Goal: Task Accomplishment & Management: Manage account settings

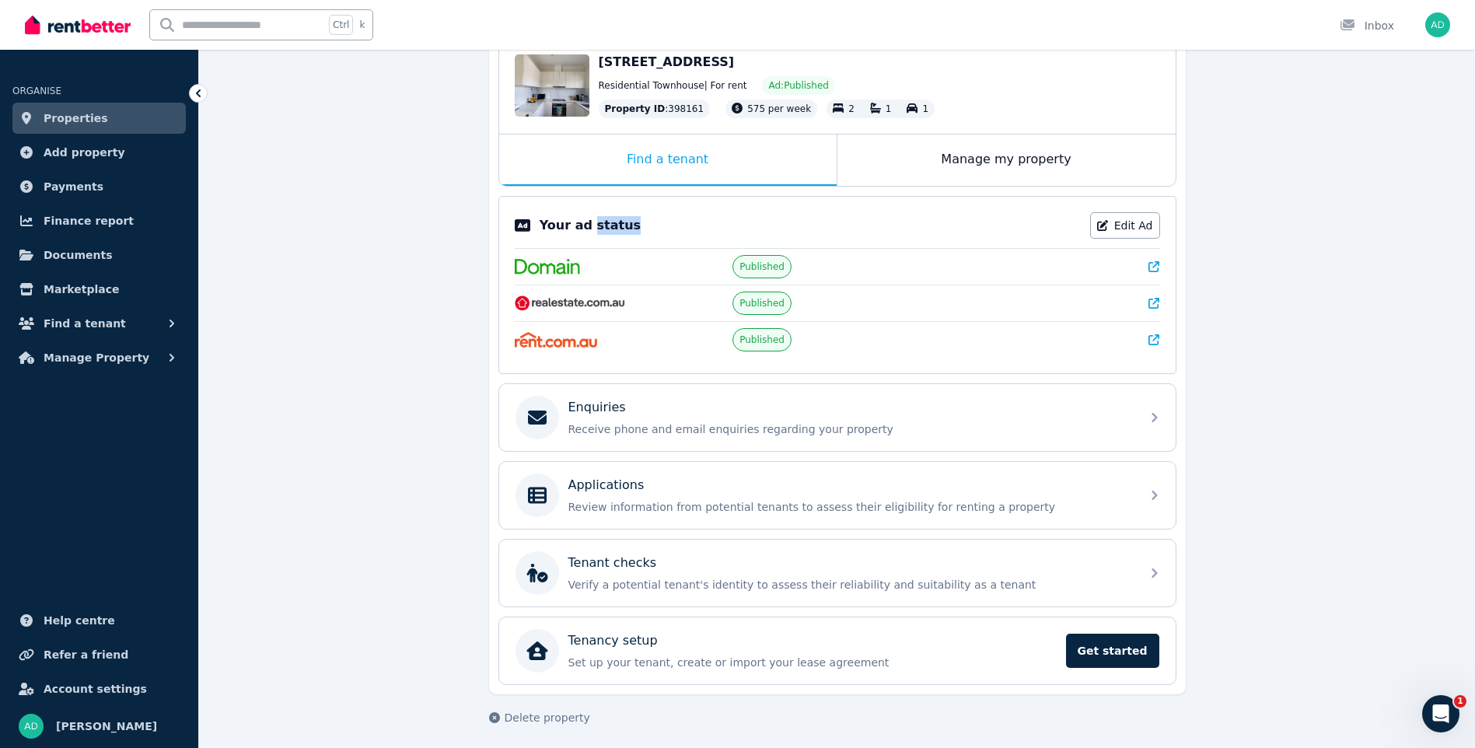
drag, startPoint x: 47, startPoint y: 114, endPoint x: 57, endPoint y: 114, distance: 10.1
click at [47, 114] on span "Properties" at bounding box center [76, 118] width 65 height 19
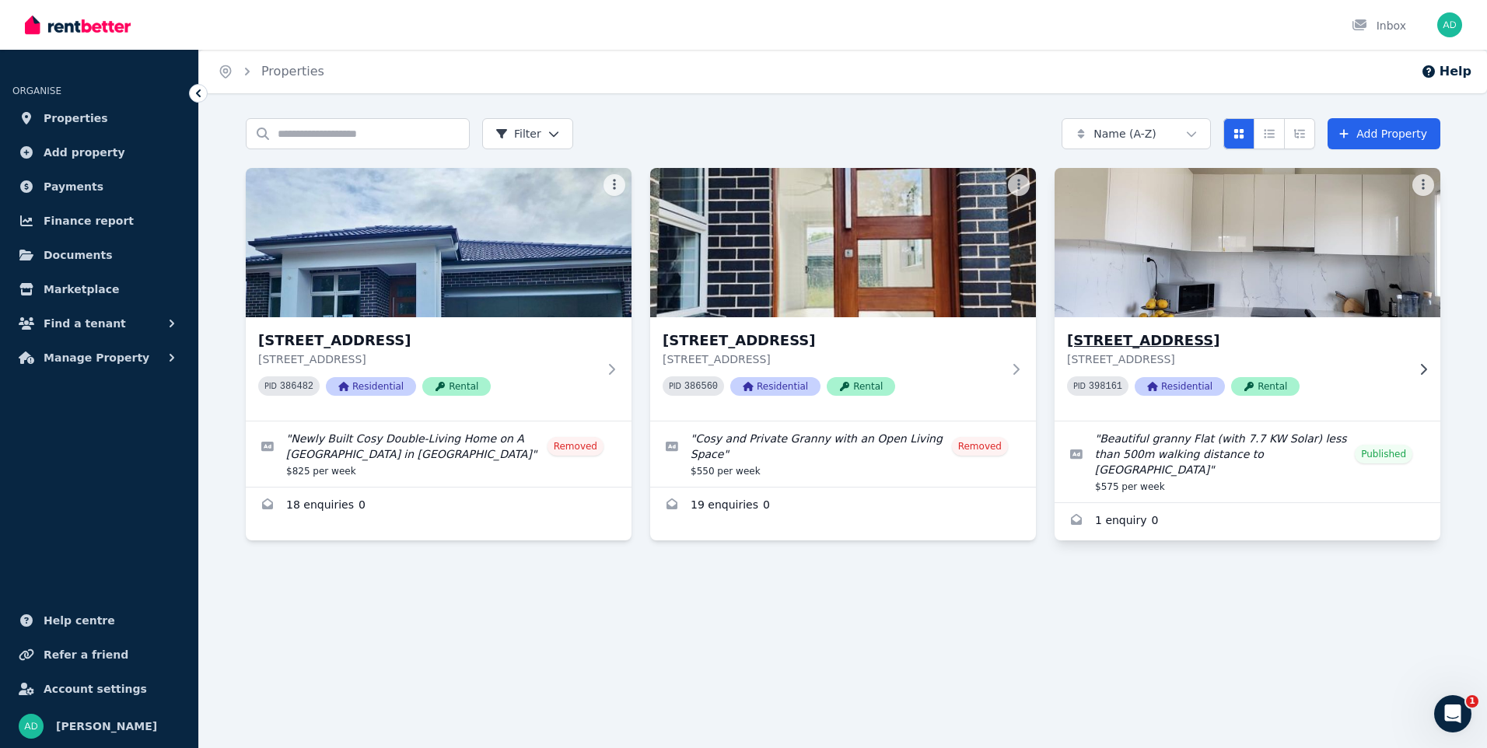
click at [1192, 257] on img at bounding box center [1247, 242] width 405 height 157
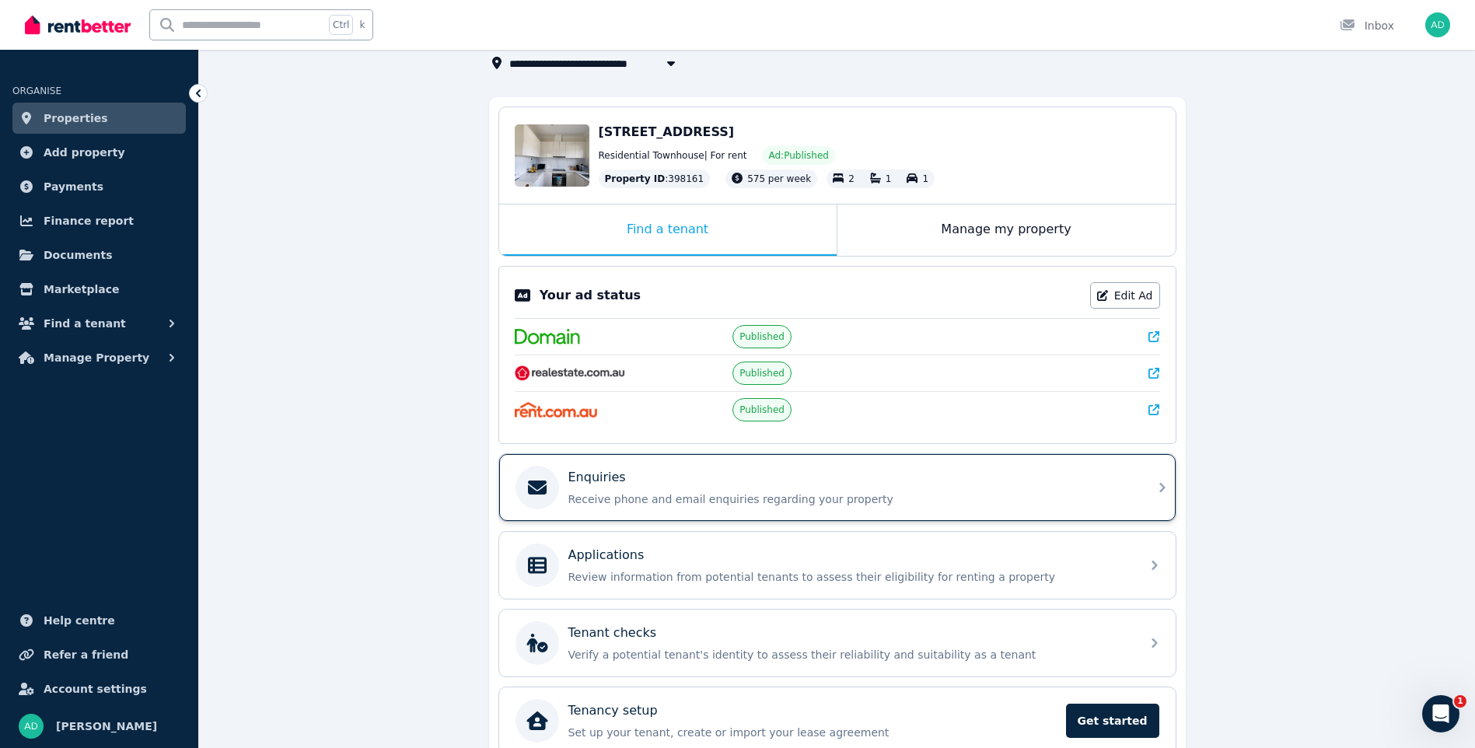
scroll to position [179, 0]
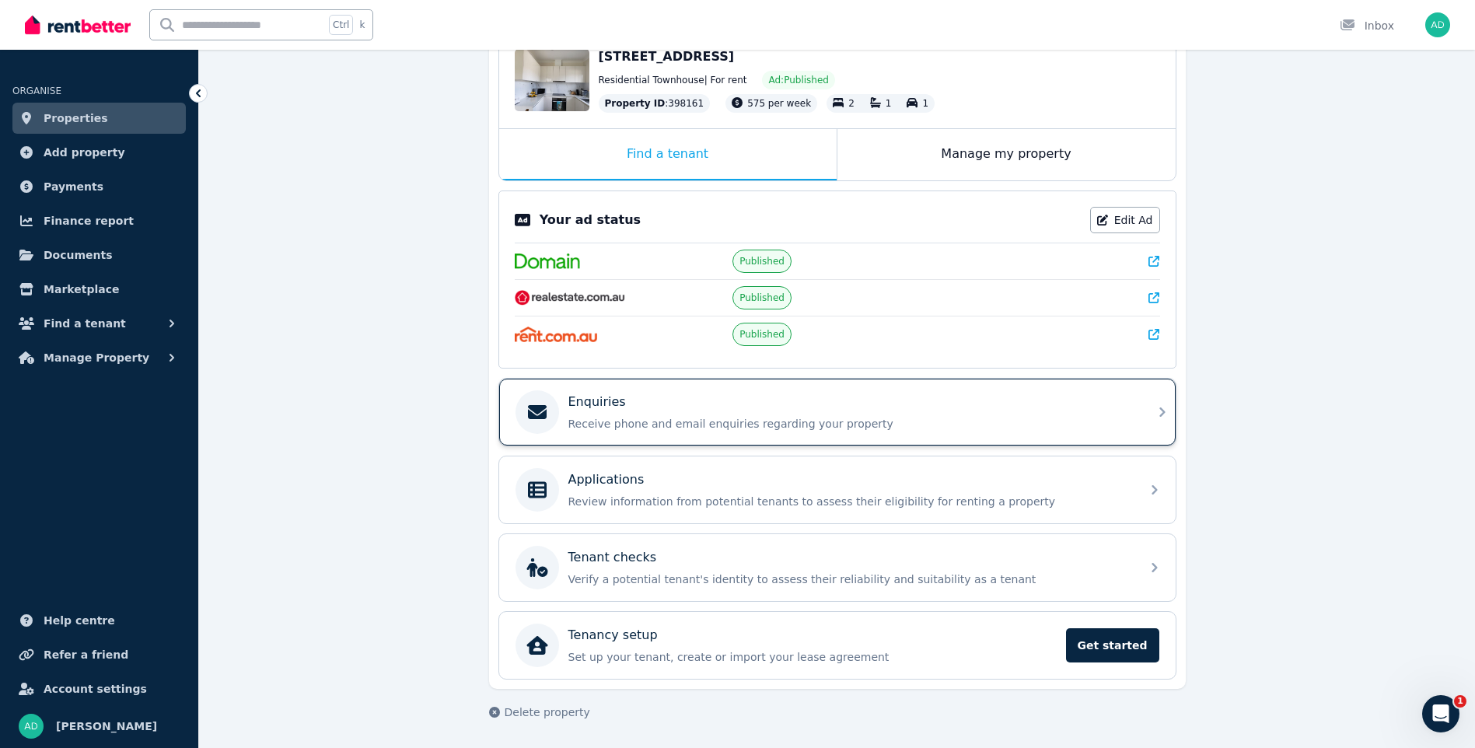
click at [681, 421] on p "Receive phone and email enquiries regarding your property" at bounding box center [849, 424] width 563 height 16
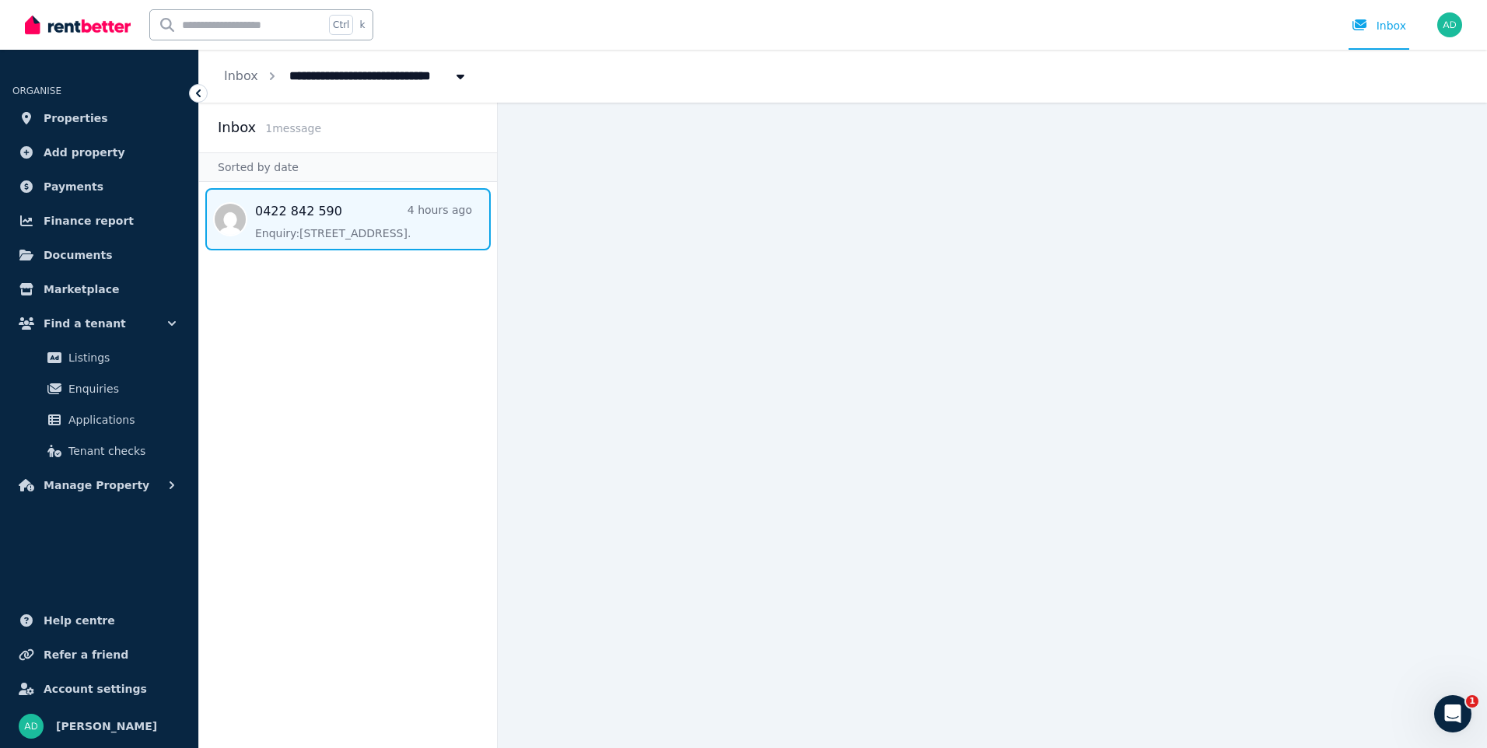
click at [285, 219] on span "Message list" at bounding box center [348, 219] width 298 height 62
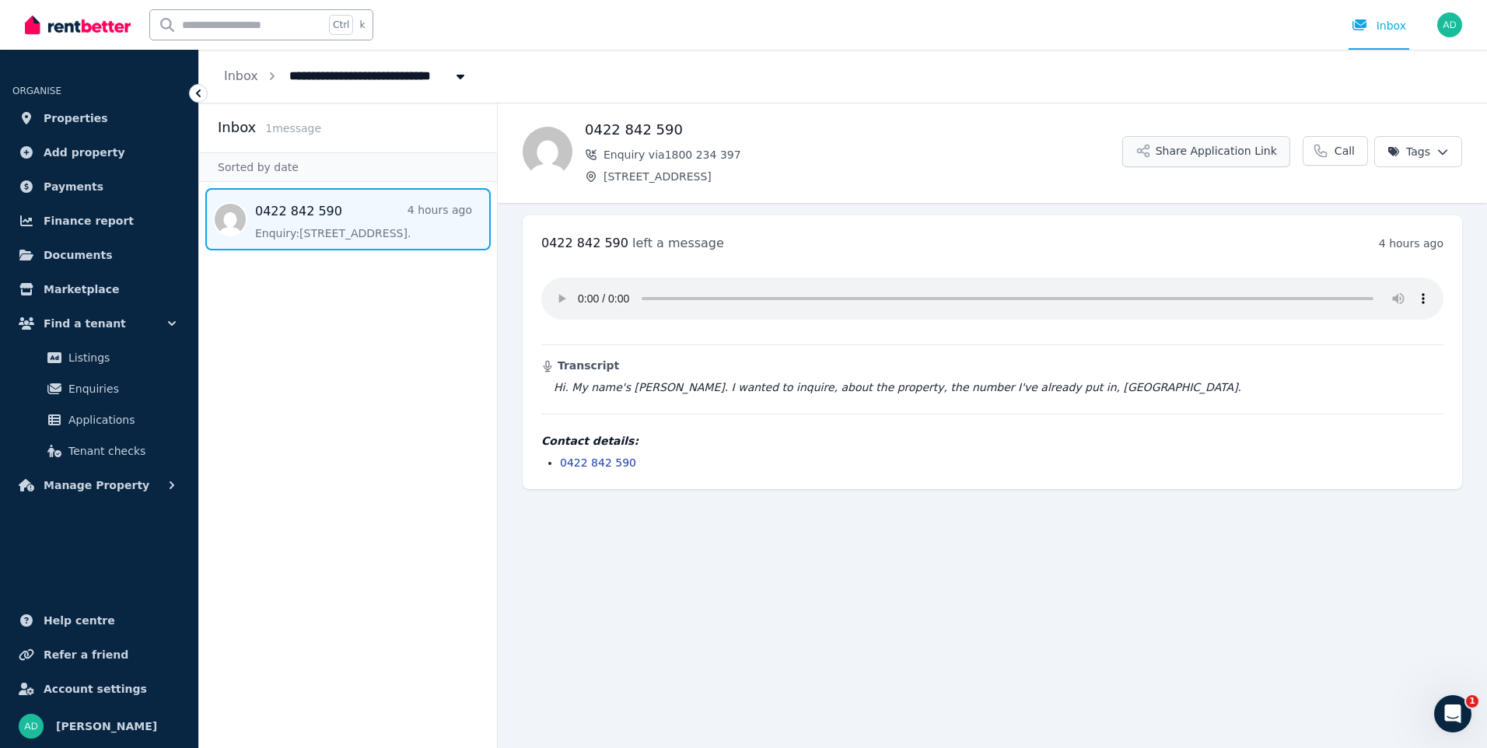
click at [1232, 155] on button "Share Application Link" at bounding box center [1206, 151] width 168 height 31
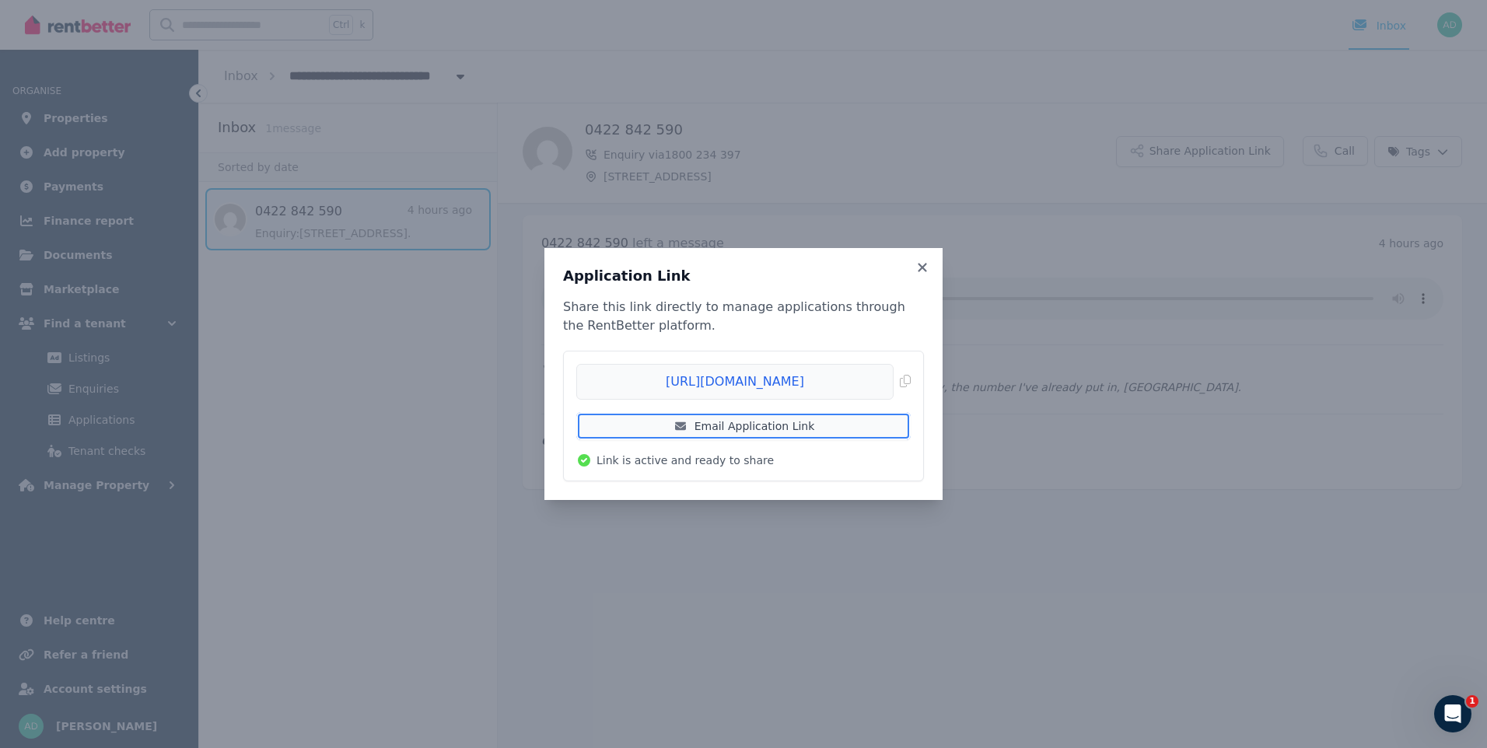
click at [776, 428] on link "Email Application Link" at bounding box center [743, 426] width 334 height 28
click at [922, 264] on icon at bounding box center [922, 267] width 16 height 14
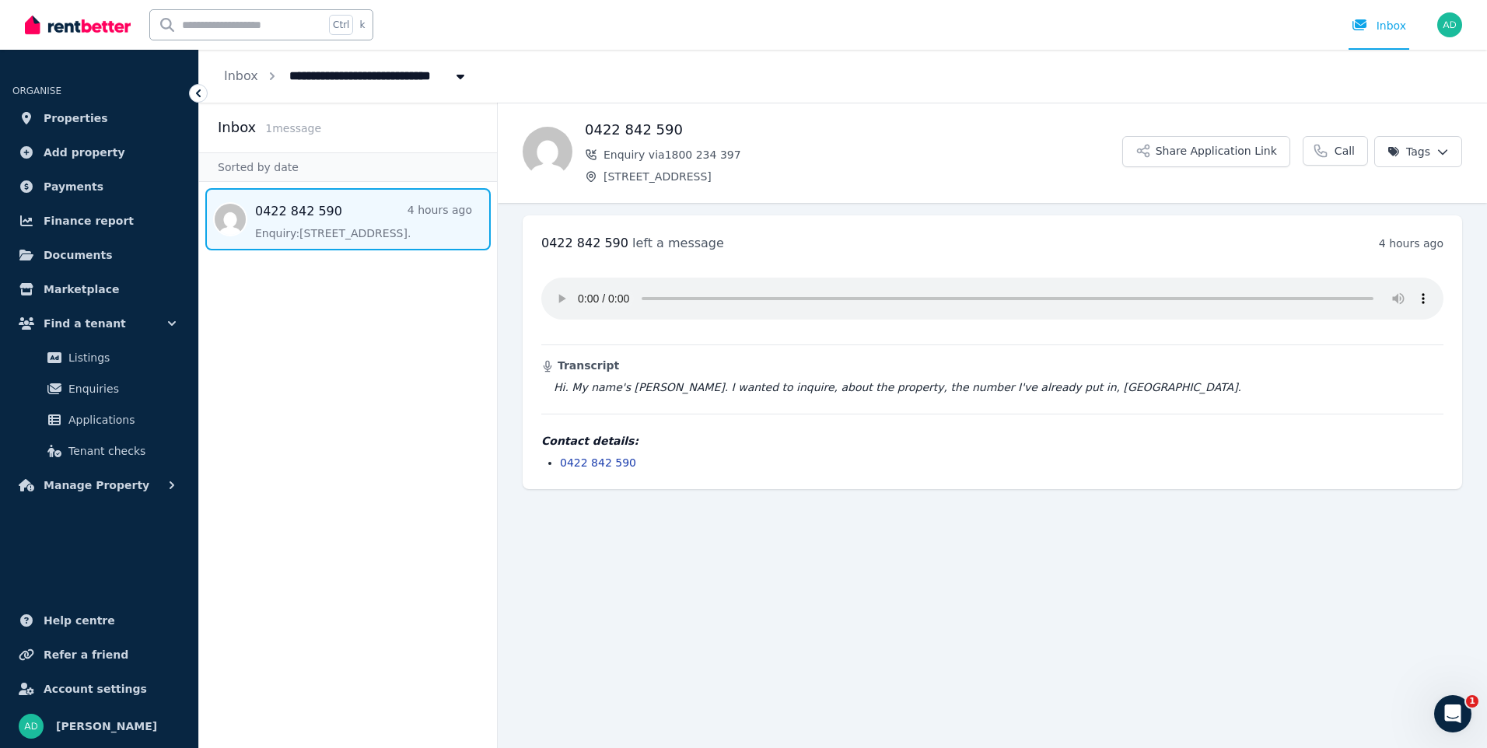
click at [599, 466] on link "0422 842 590" at bounding box center [598, 462] width 76 height 12
click at [388, 349] on aside "Inbox 1 message Sorted by date 0422 842 590 4 hours ago Enquiry: [STREET_ADDRES…" at bounding box center [348, 425] width 299 height 645
click at [1440, 152] on html "**********" at bounding box center [743, 374] width 1487 height 748
click at [1441, 152] on html "**********" at bounding box center [743, 374] width 1487 height 748
click at [847, 141] on div "0422 842 590 Enquiry via 1800 234 [STREET_ADDRESS]" at bounding box center [853, 151] width 537 height 65
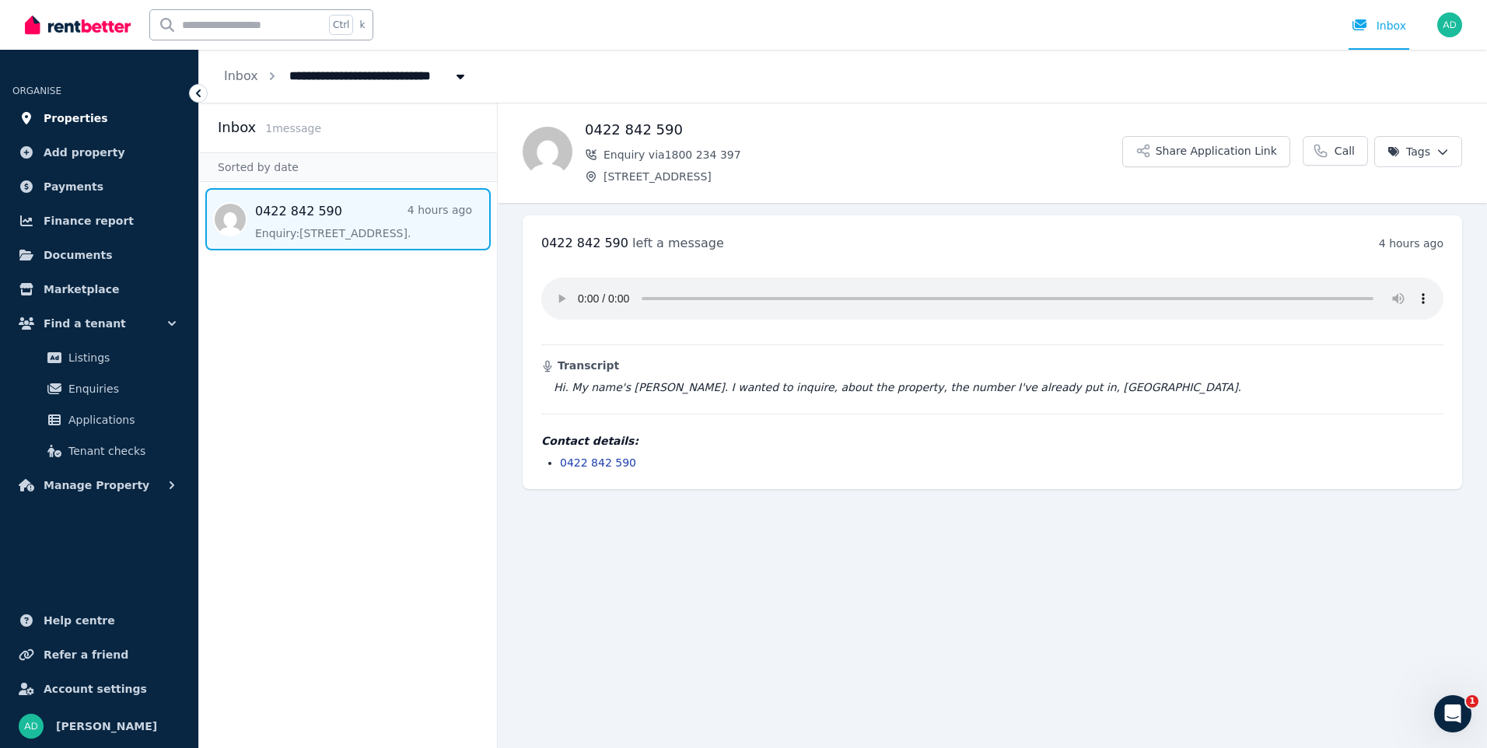
click at [58, 121] on span "Properties" at bounding box center [76, 118] width 65 height 19
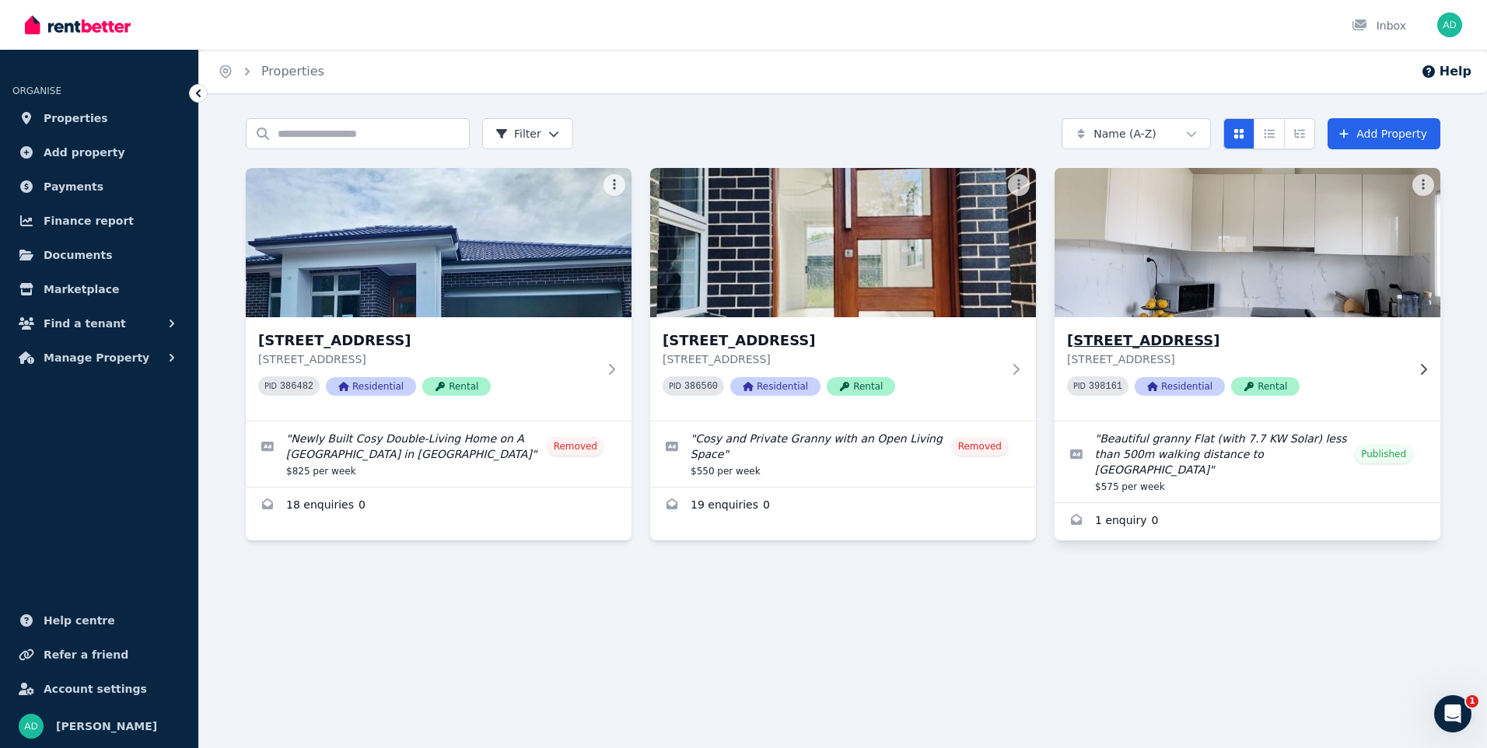
click at [1301, 242] on img at bounding box center [1247, 242] width 405 height 157
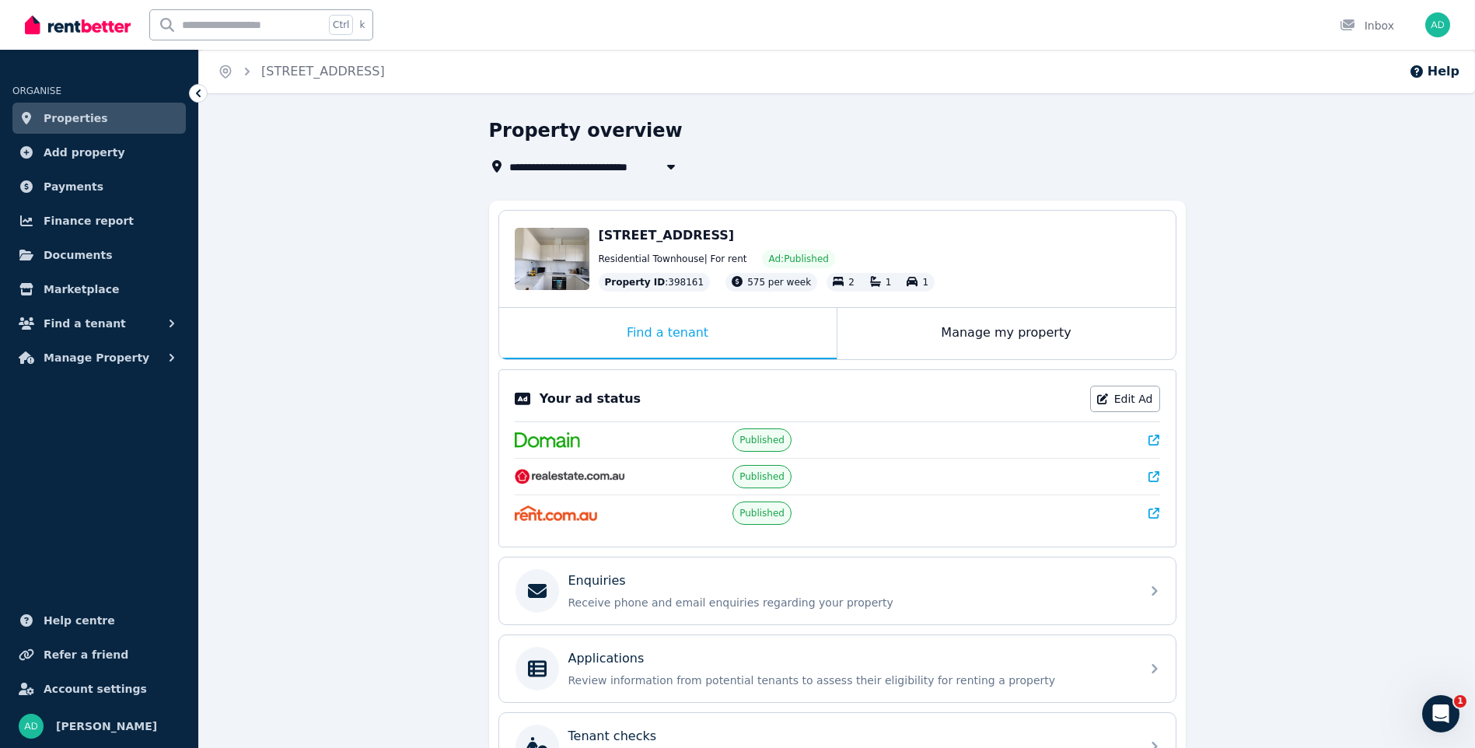
click at [61, 124] on span "Properties" at bounding box center [76, 118] width 65 height 19
